Goal: Task Accomplishment & Management: Use online tool/utility

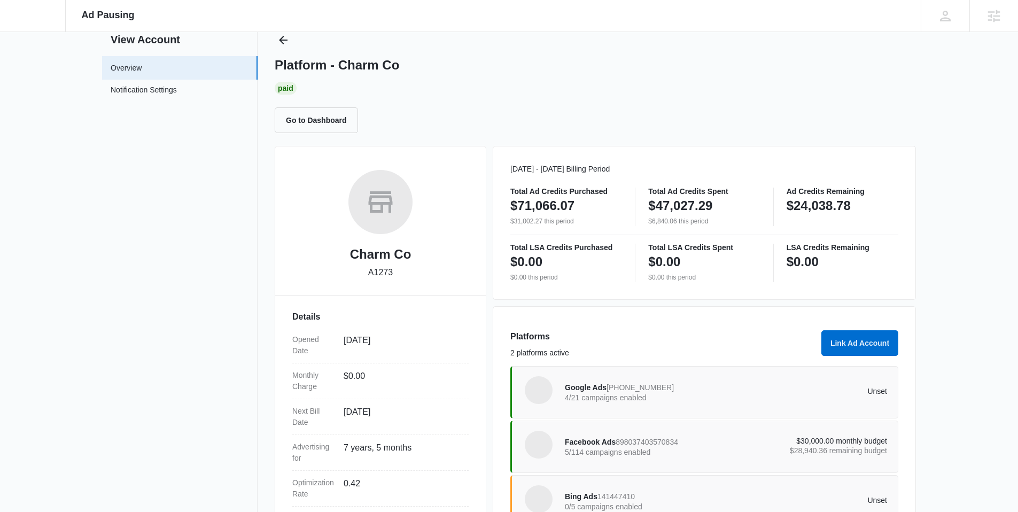
scroll to position [132, 0]
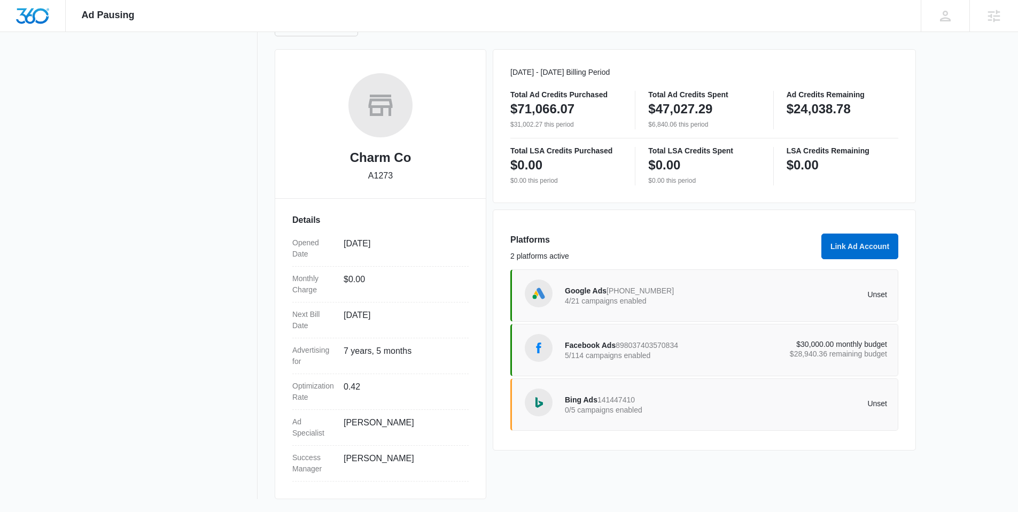
click at [629, 352] on p "5/114 campaigns enabled" at bounding box center [645, 355] width 161 height 7
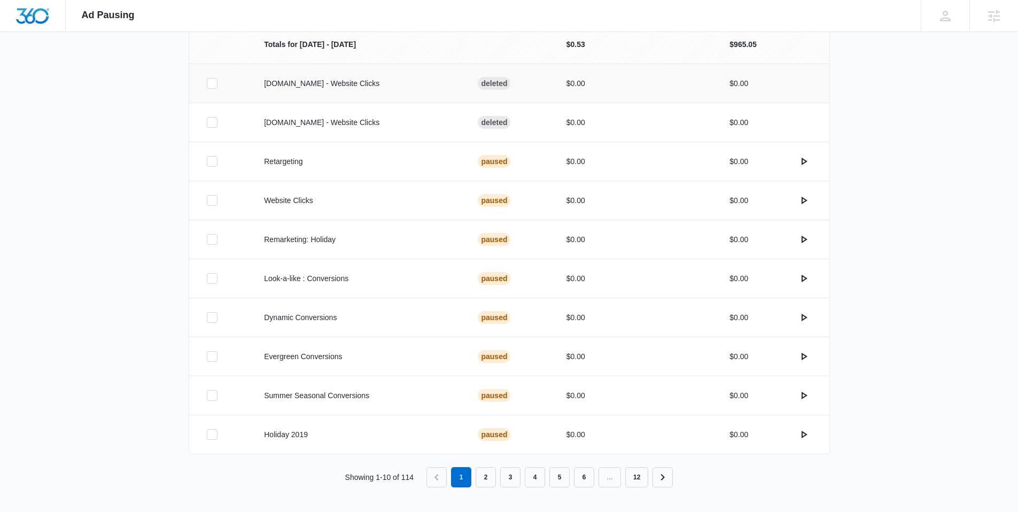
scroll to position [268, 0]
click at [489, 477] on link "2" at bounding box center [486, 476] width 20 height 20
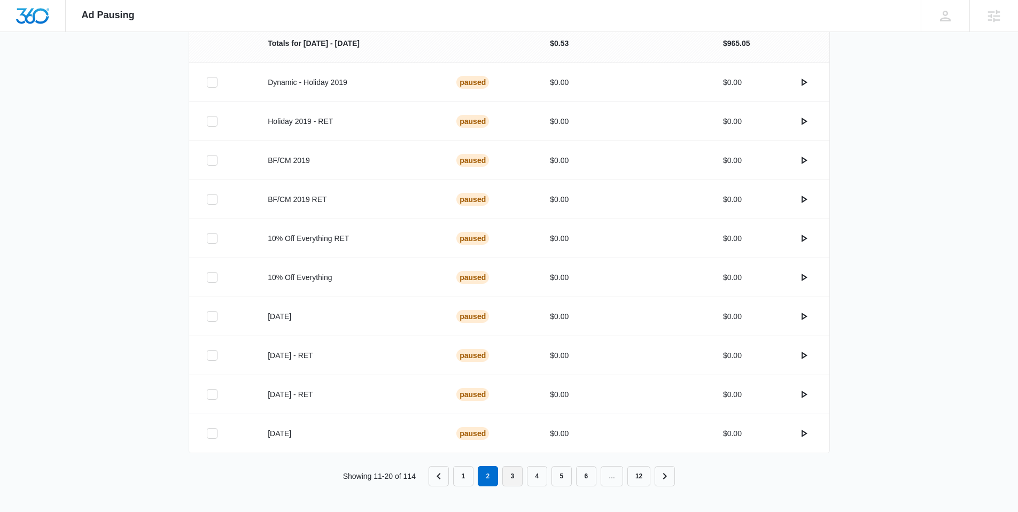
click at [521, 472] on link "3" at bounding box center [513, 476] width 20 height 20
click at [543, 481] on link "4" at bounding box center [537, 476] width 20 height 20
click at [565, 480] on link "5" at bounding box center [562, 476] width 20 height 20
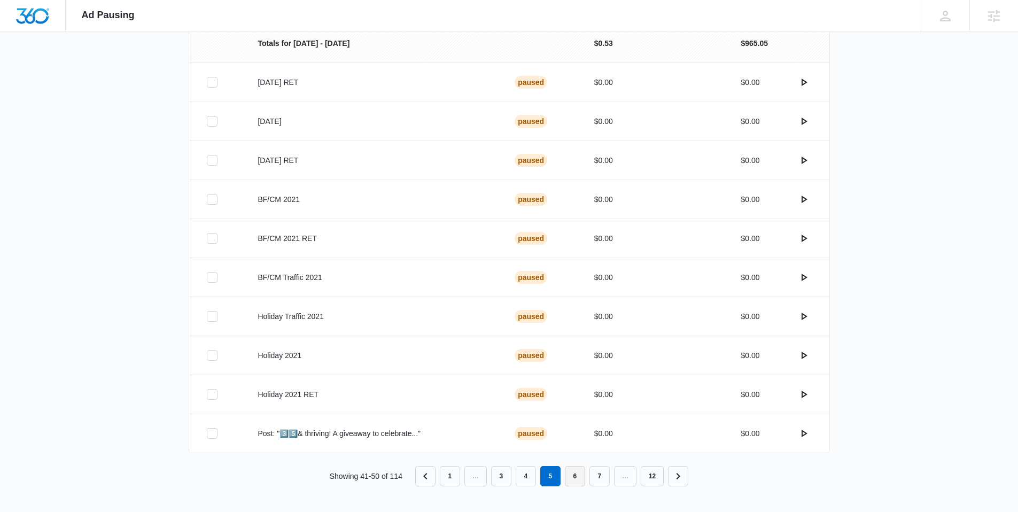
click at [572, 474] on link "6" at bounding box center [575, 476] width 20 height 20
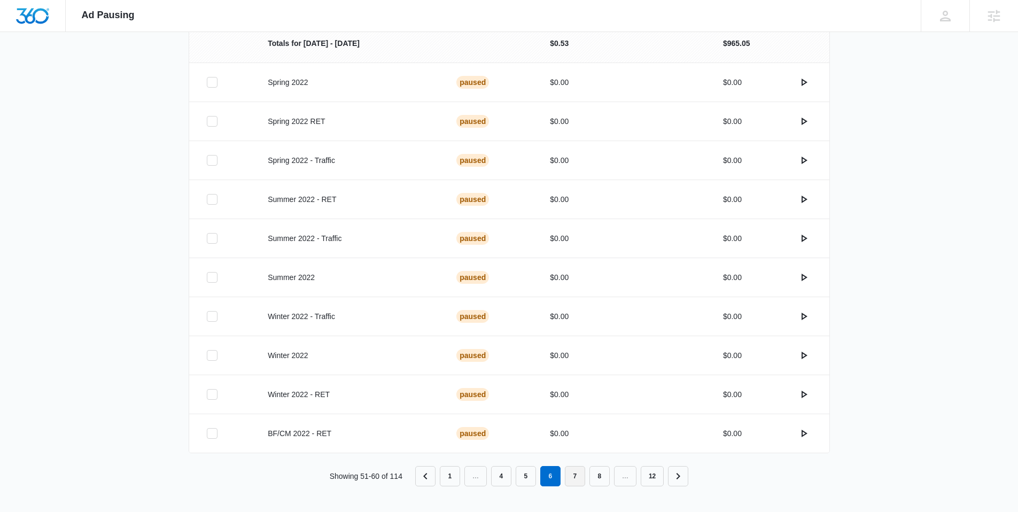
click at [577, 474] on link "7" at bounding box center [575, 476] width 20 height 20
click at [576, 482] on link "8" at bounding box center [575, 476] width 20 height 20
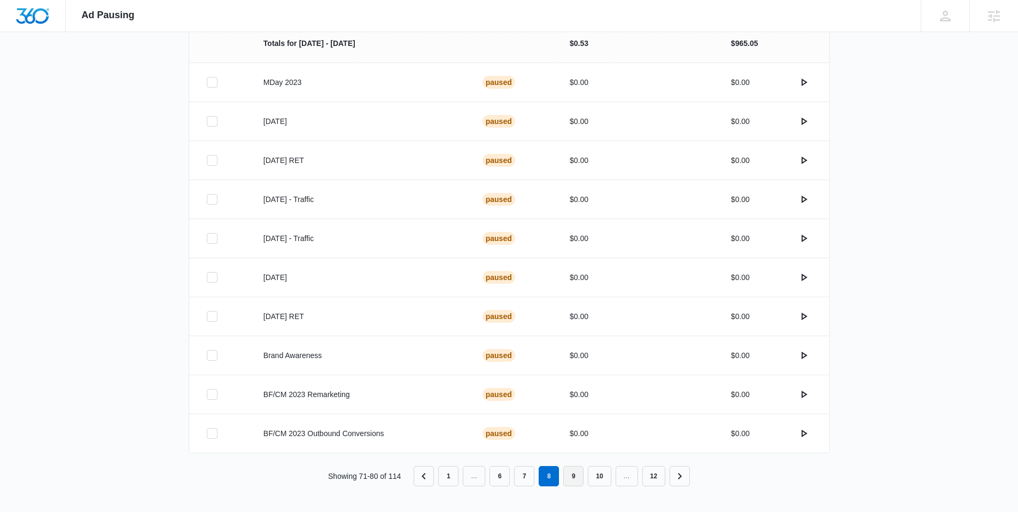
click at [576, 482] on link "9" at bounding box center [573, 476] width 20 height 20
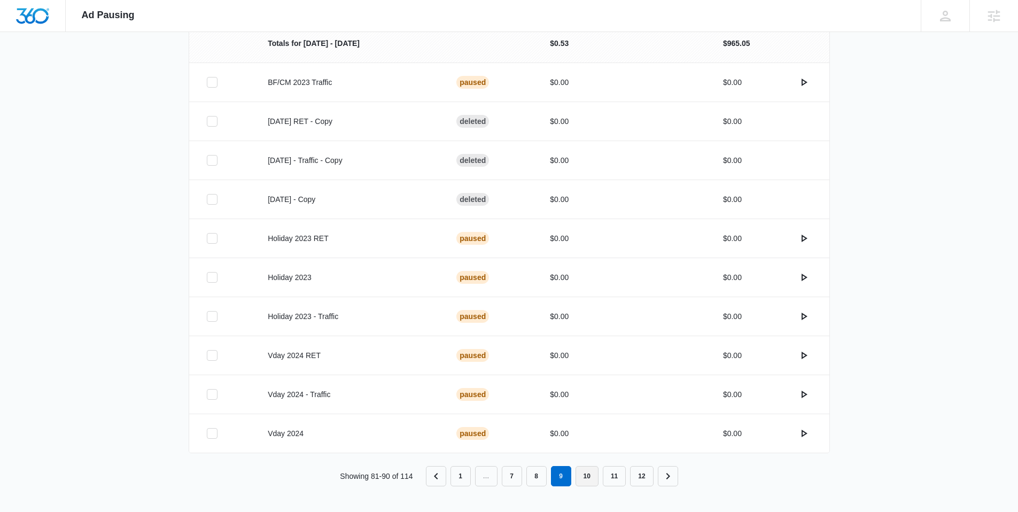
click at [585, 477] on link "10" at bounding box center [587, 476] width 23 height 20
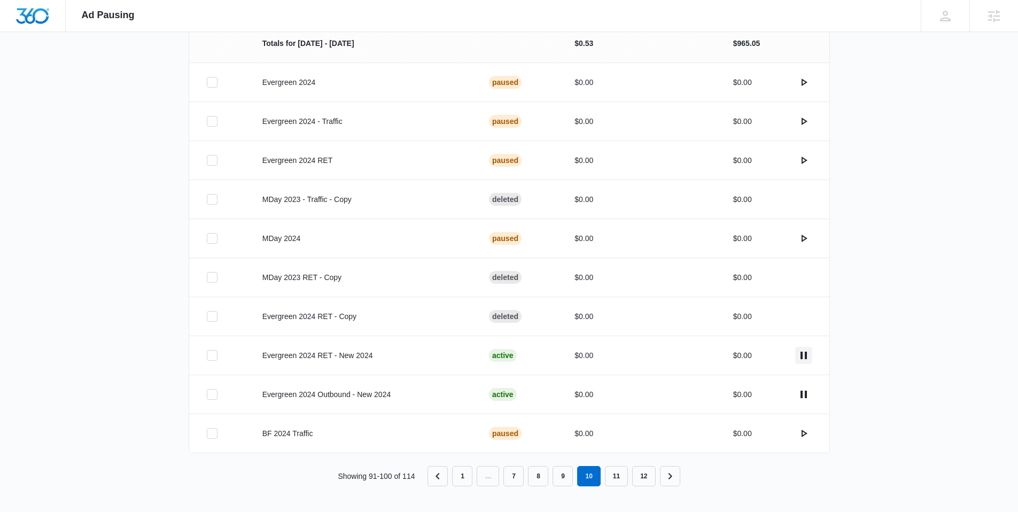
click at [806, 355] on icon "actions.pause" at bounding box center [804, 355] width 13 height 13
click at [806, 393] on icon "actions.pause" at bounding box center [804, 394] width 6 height 7
click at [802, 394] on icon "actions.pause" at bounding box center [804, 394] width 6 height 7
click at [622, 478] on link "11" at bounding box center [616, 476] width 23 height 20
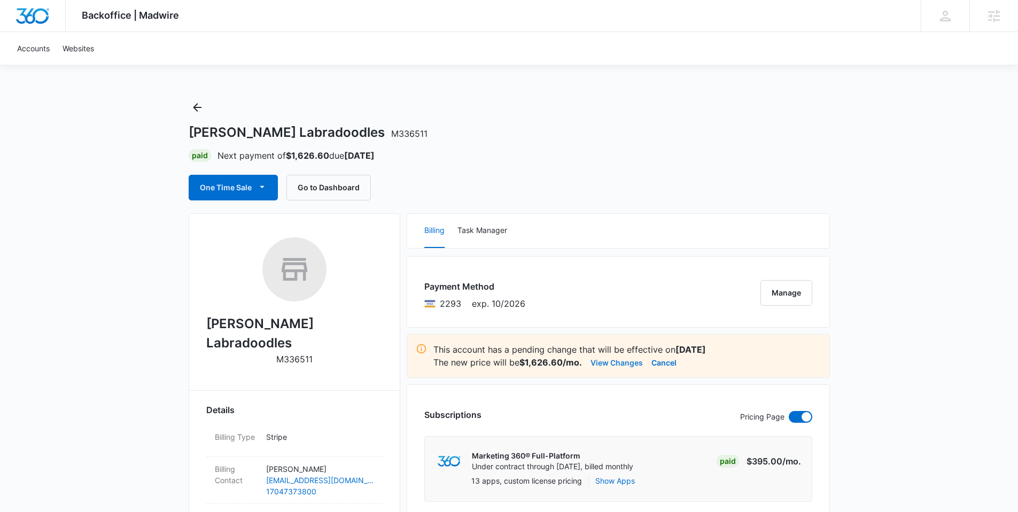
click at [615, 361] on button "View Changes" at bounding box center [617, 362] width 52 height 13
